Goal: Check status: Check status

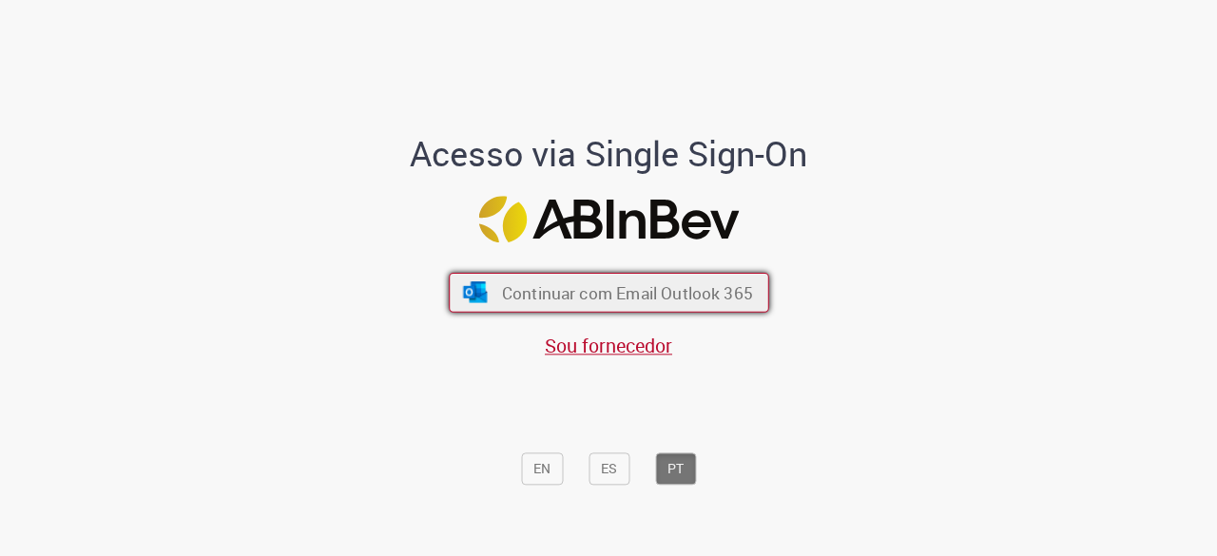
click at [574, 277] on button "Continuar com Email Outlook 365" at bounding box center [609, 293] width 320 height 40
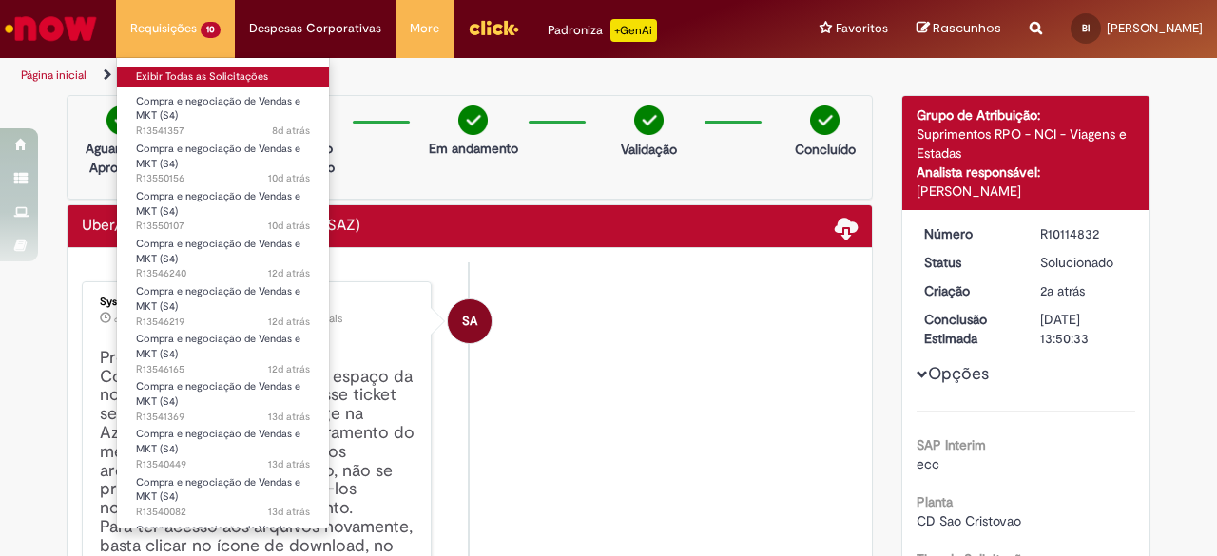
click at [245, 76] on link "Exibir Todas as Solicitações" at bounding box center [223, 77] width 212 height 21
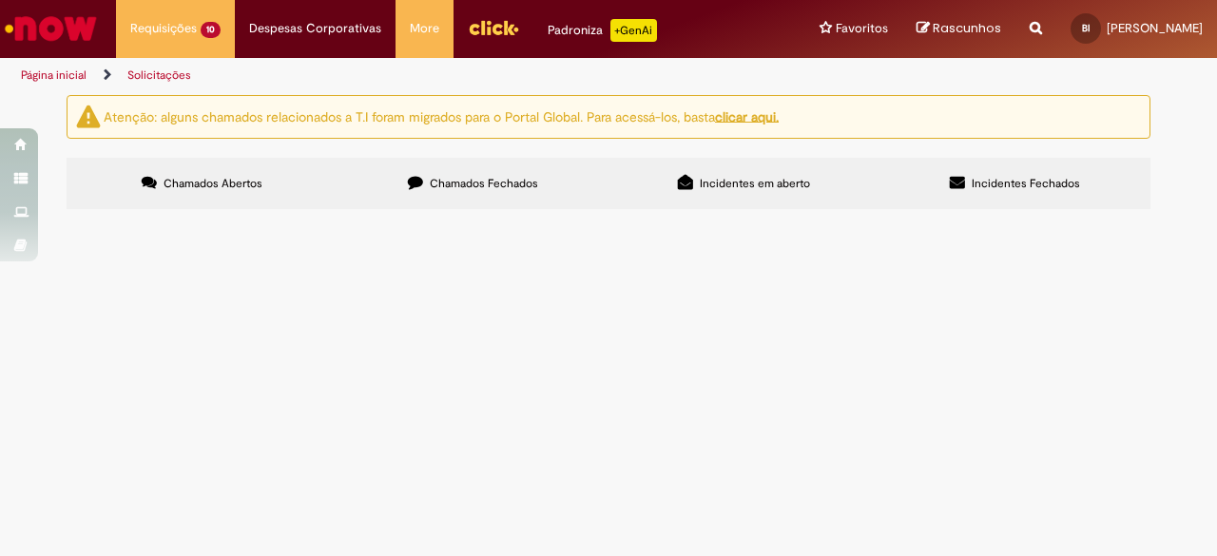
click at [487, 199] on label "Chamados Fechados" at bounding box center [472, 183] width 271 height 51
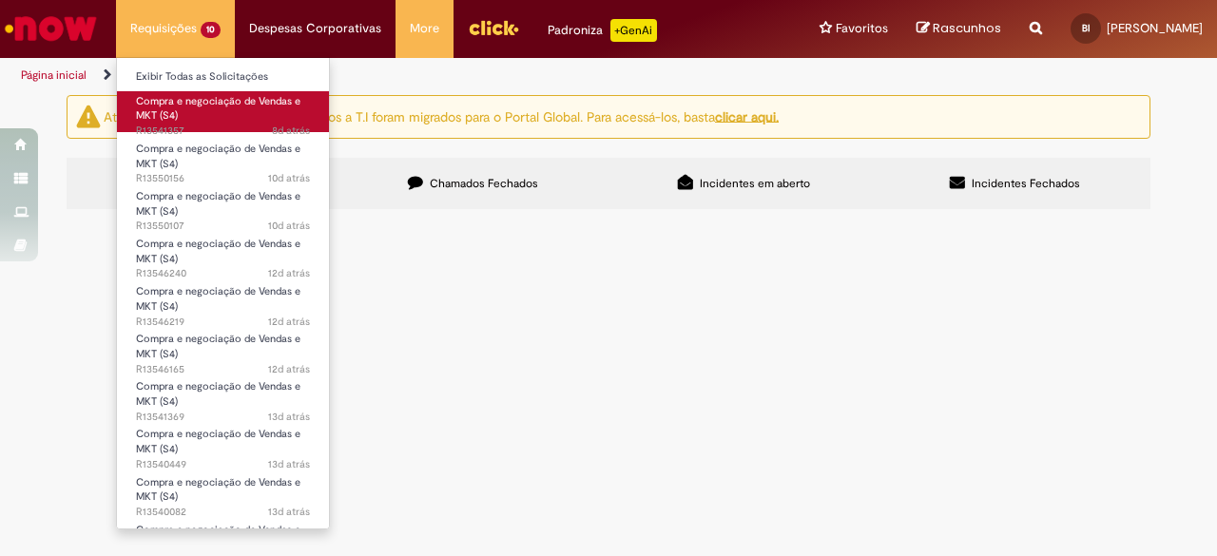
click at [199, 113] on link "Compra e negociação de Vendas e MKT (S4) 8d atrás 8 dias atrás R13541357" at bounding box center [223, 111] width 212 height 41
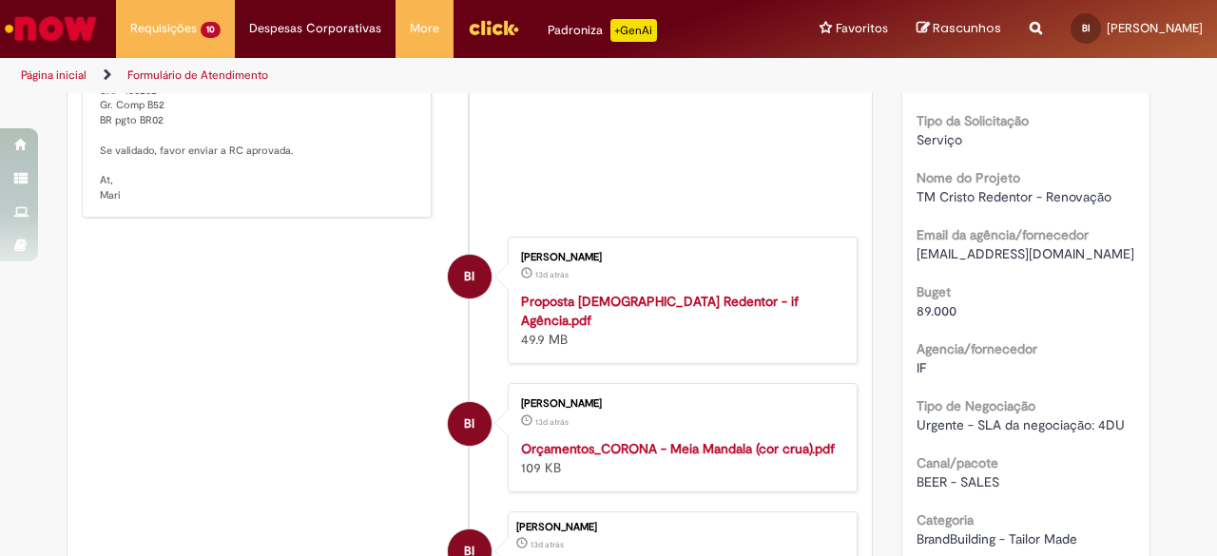
scroll to position [52, 0]
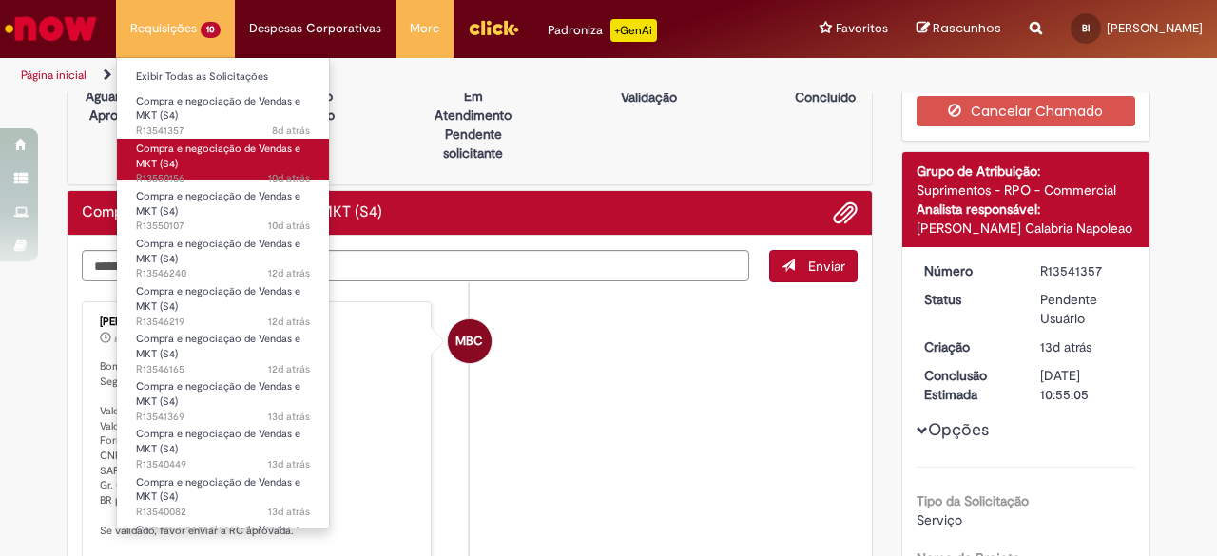
click at [203, 139] on link "Compra e negociação de Vendas e MKT (S4) 10d atrás 10 dias atrás R13550156" at bounding box center [223, 159] width 212 height 41
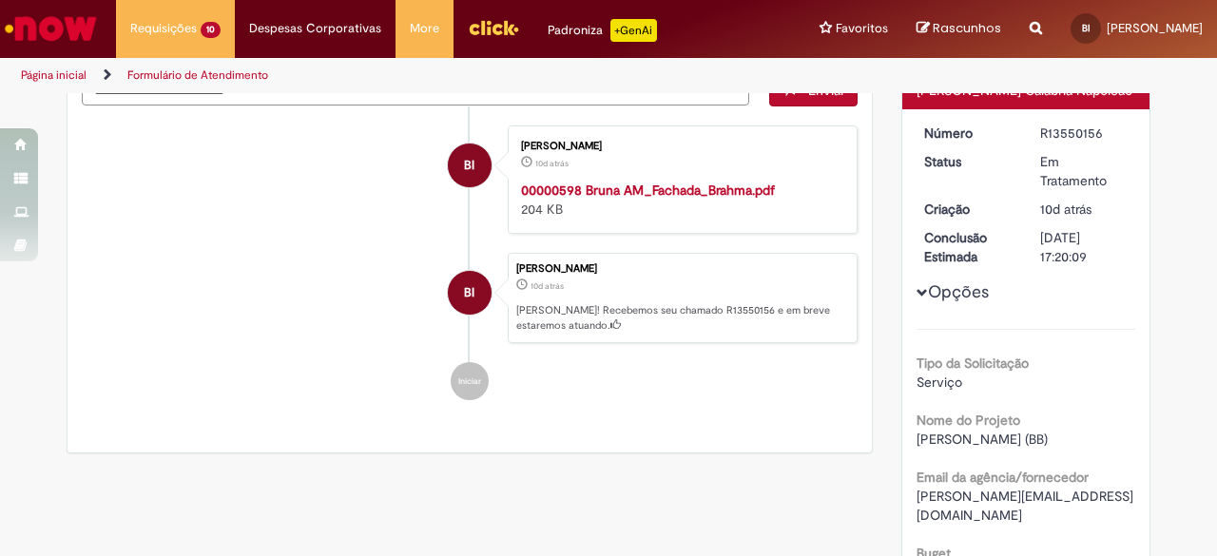
scroll to position [380, 0]
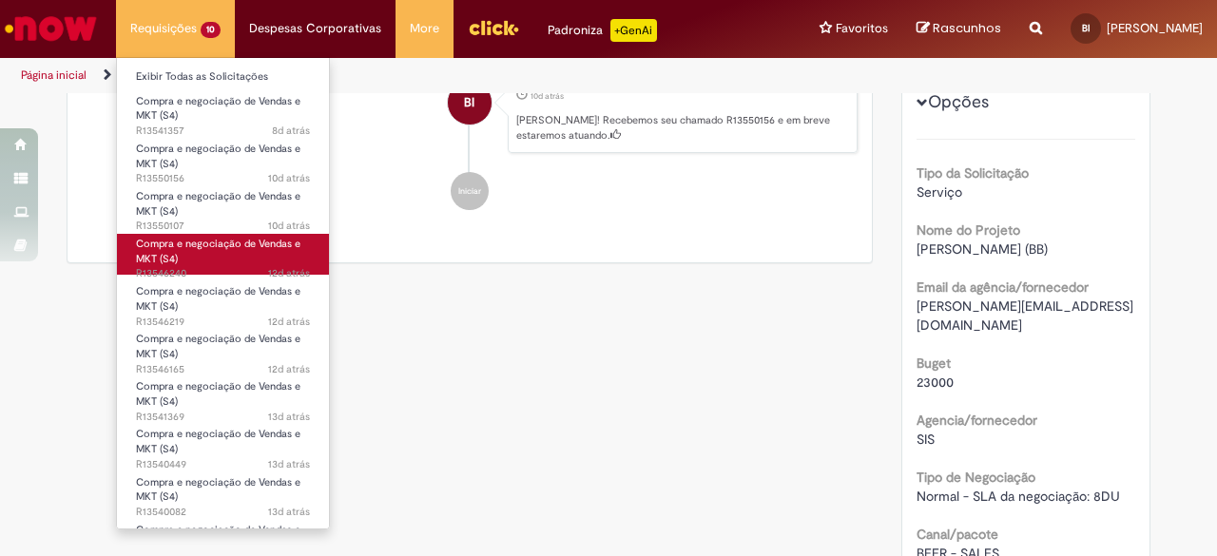
click at [238, 245] on span "Compra e negociação de Vendas e MKT (S4)" at bounding box center [218, 251] width 164 height 29
